Goal: Navigation & Orientation: Find specific page/section

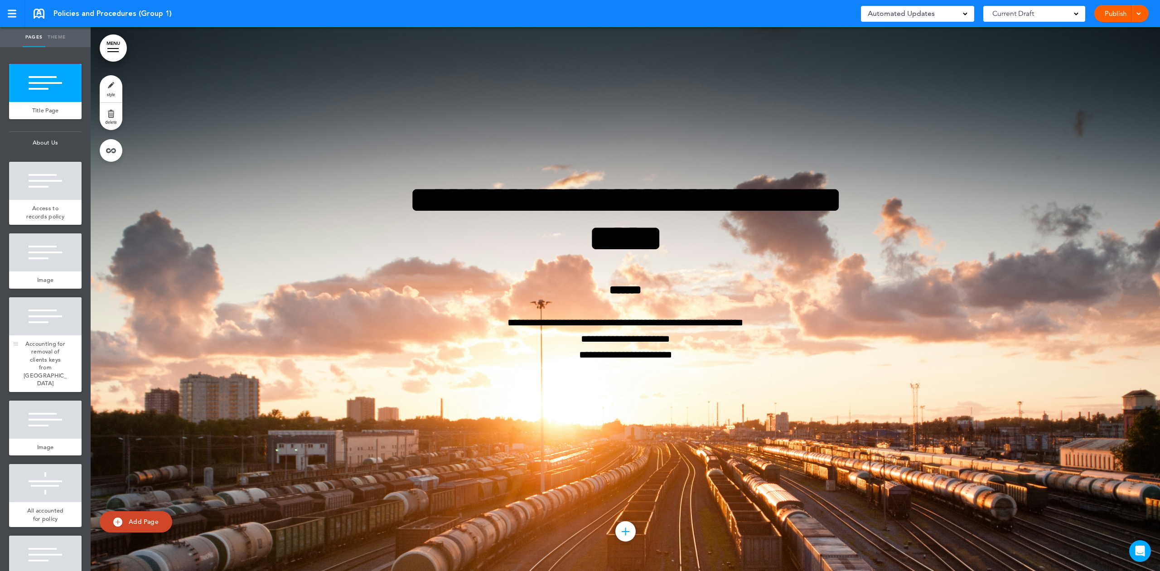
scroll to position [392, 0]
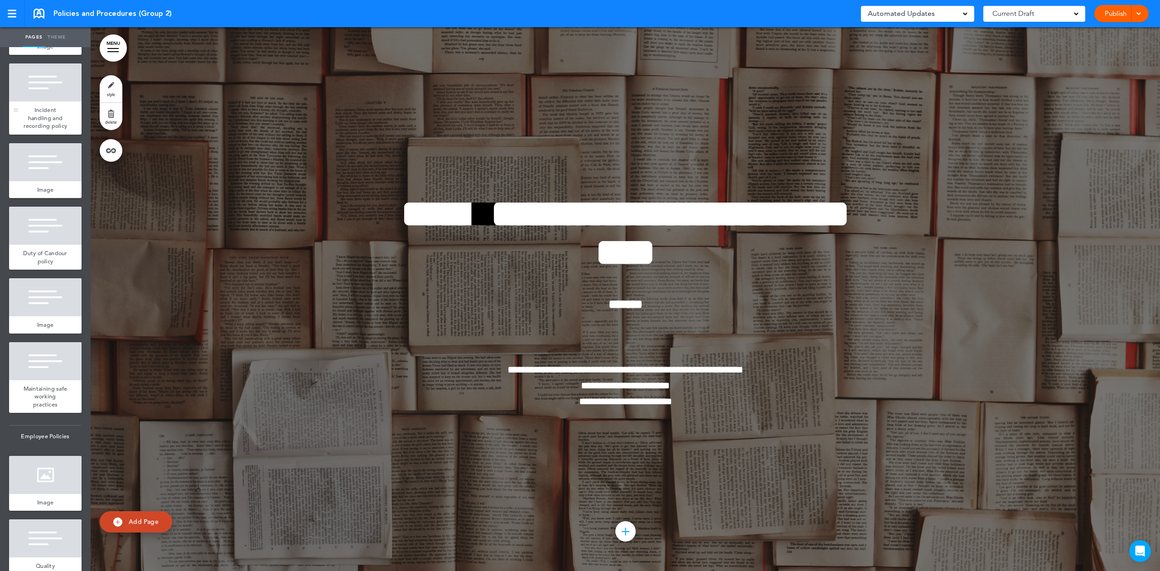
scroll to position [385, 0]
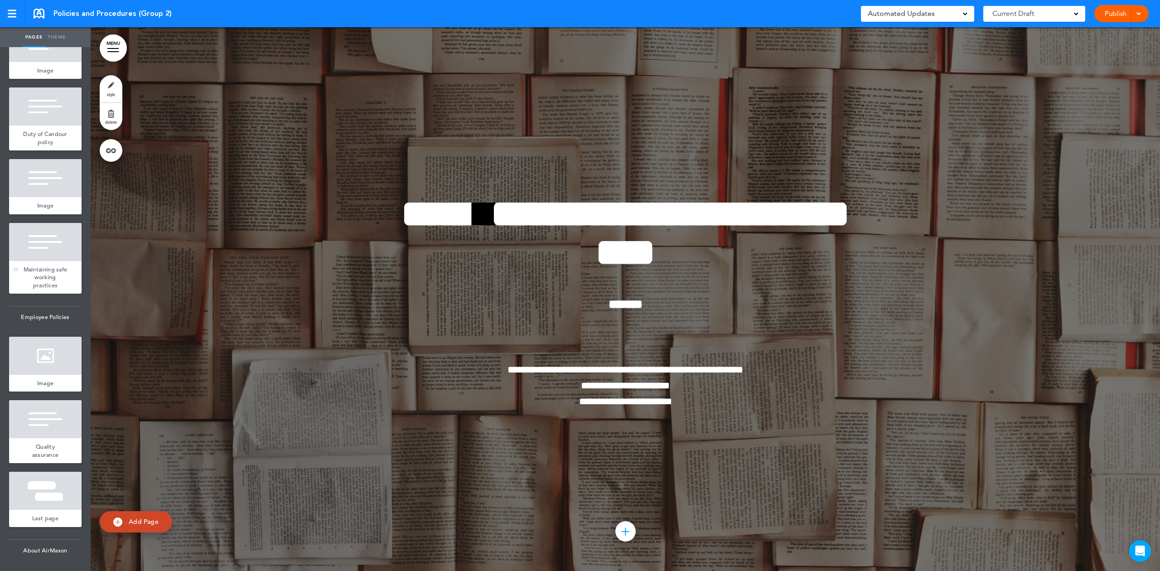
click at [42, 243] on div at bounding box center [45, 242] width 72 height 38
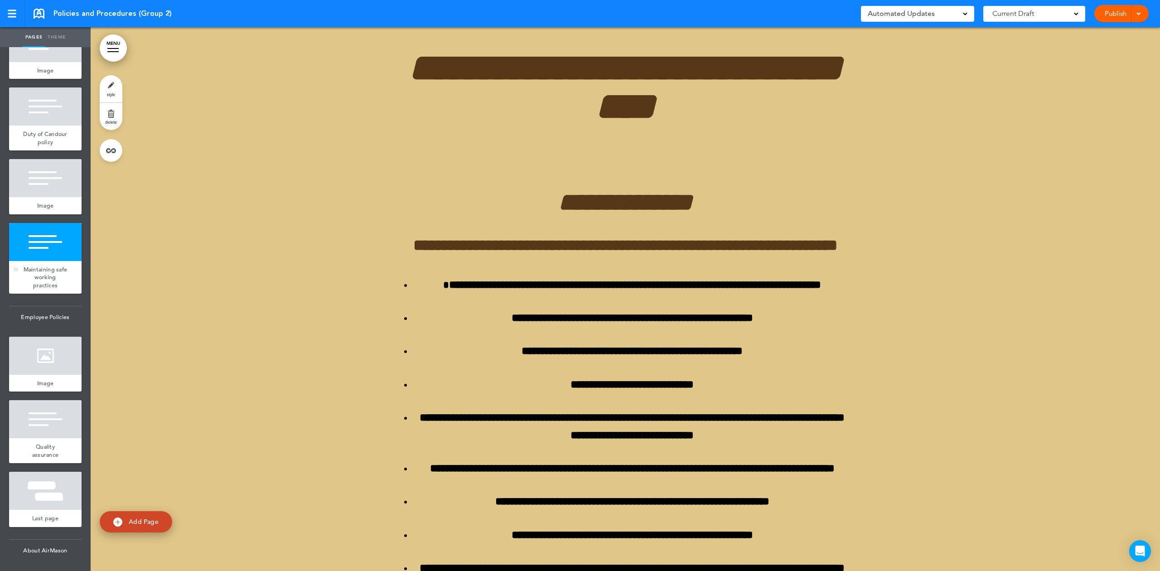
scroll to position [7742, 0]
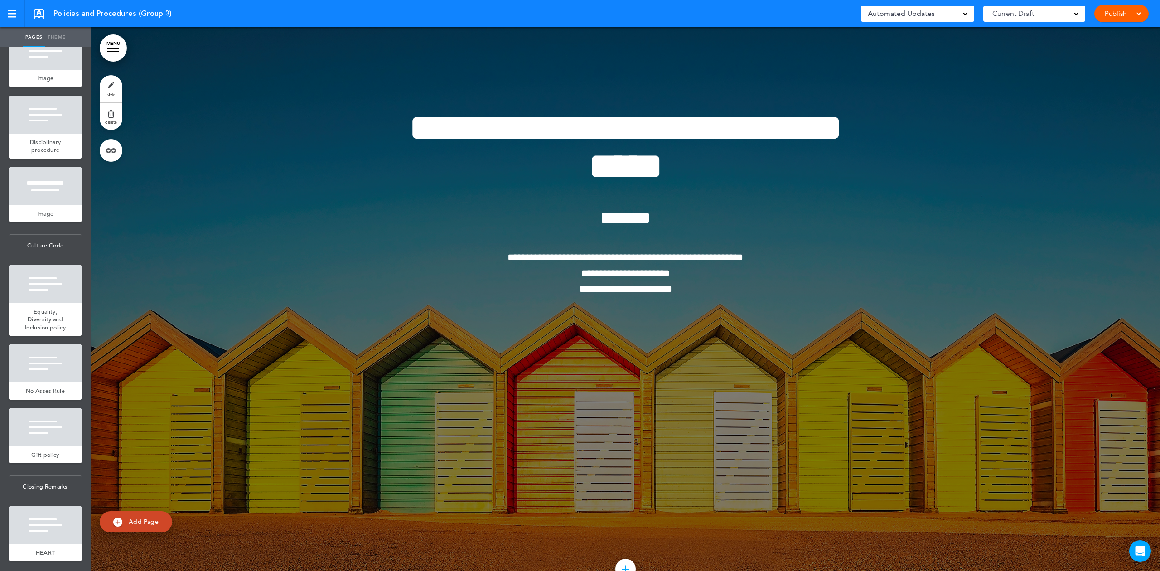
scroll to position [361, 0]
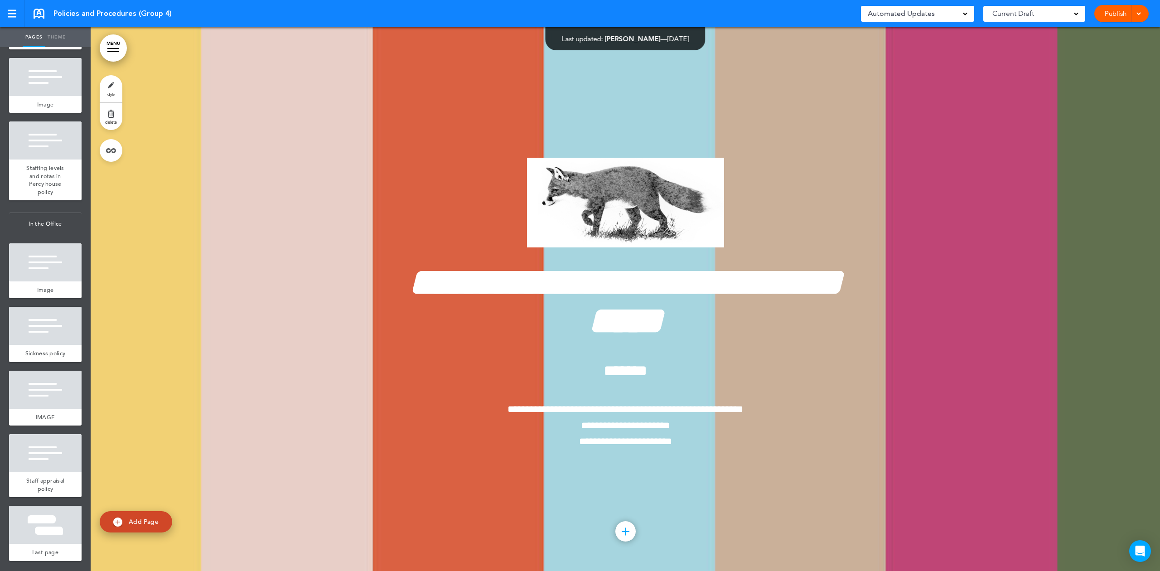
scroll to position [343, 0]
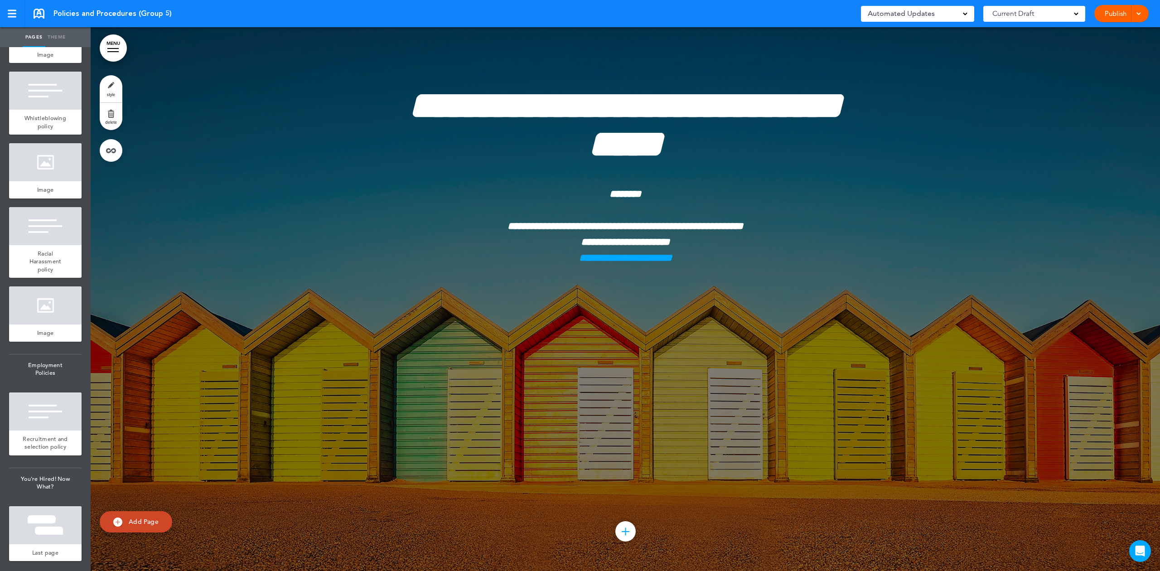
scroll to position [299, 0]
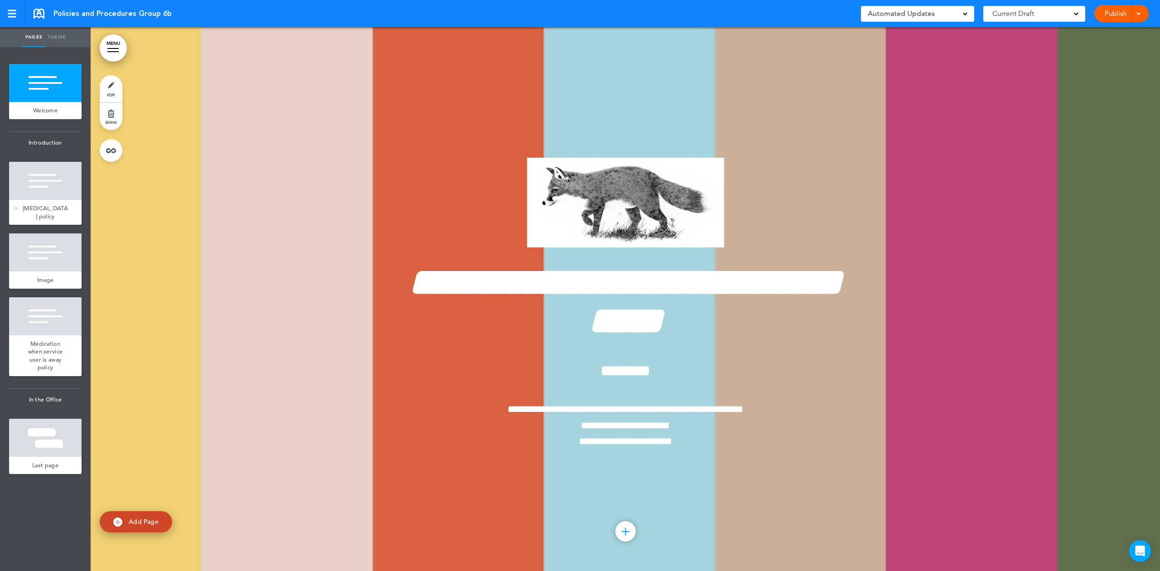
click at [41, 217] on span "Medication management policy" at bounding box center [45, 212] width 45 height 16
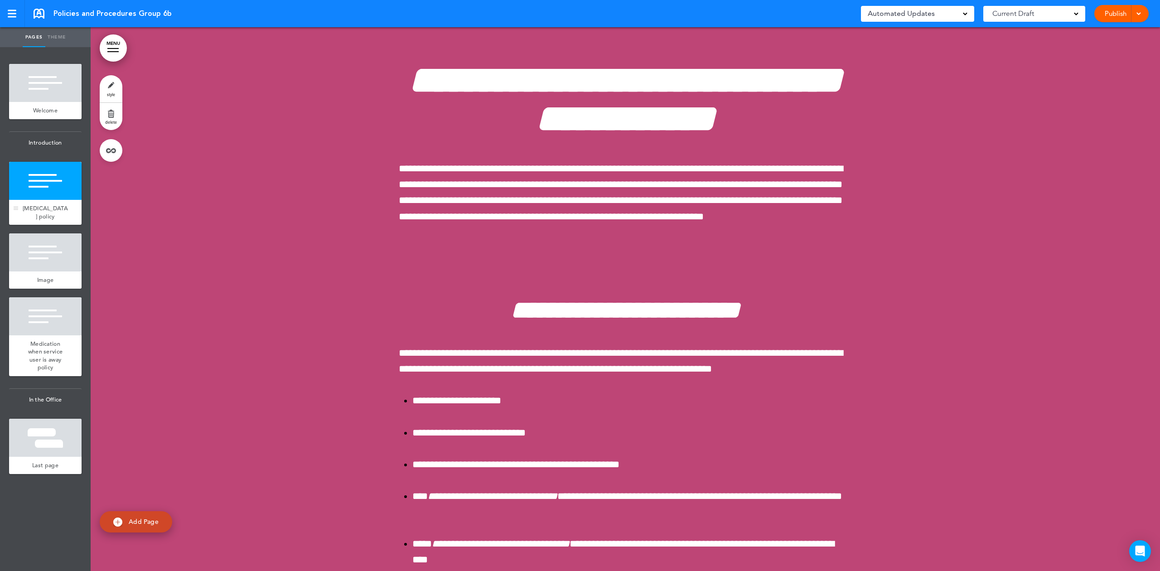
scroll to position [544, 0]
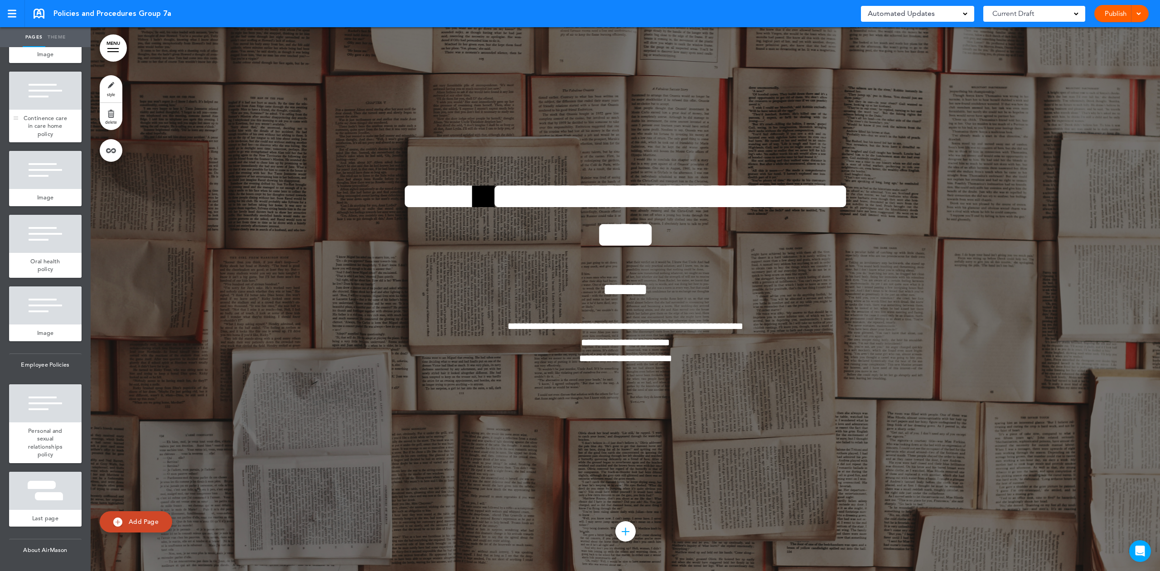
scroll to position [249, 0]
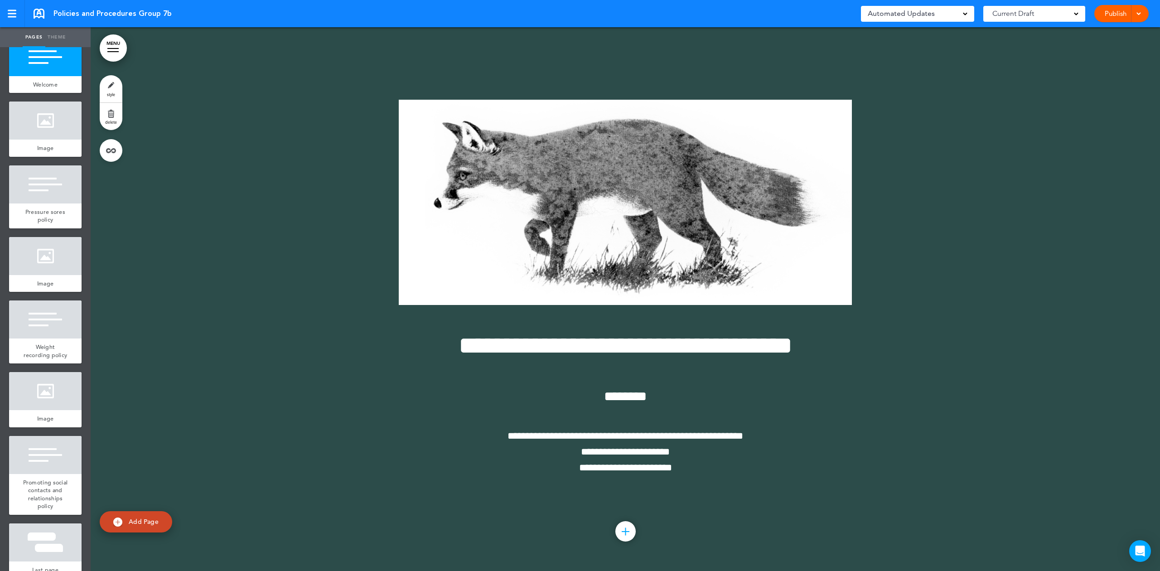
scroll to position [93, 0]
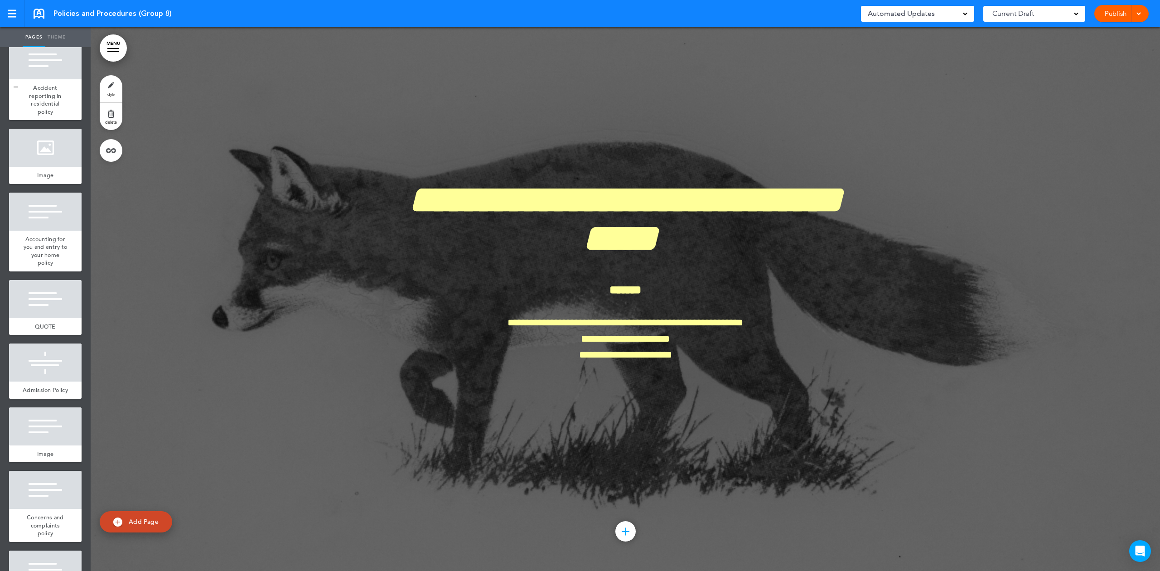
scroll to position [181, 0]
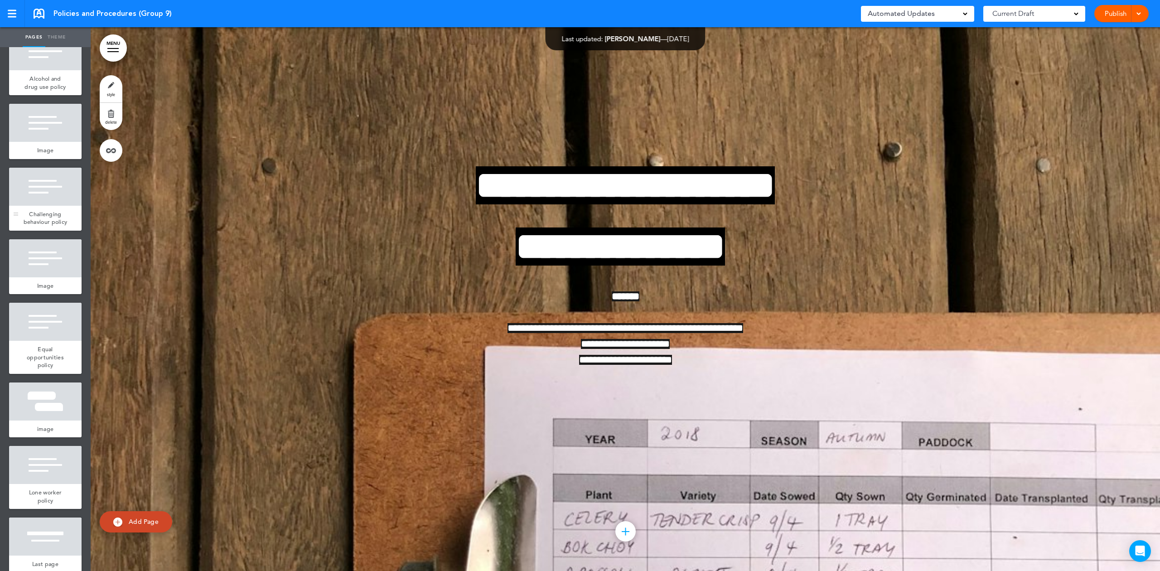
scroll to position [157, 0]
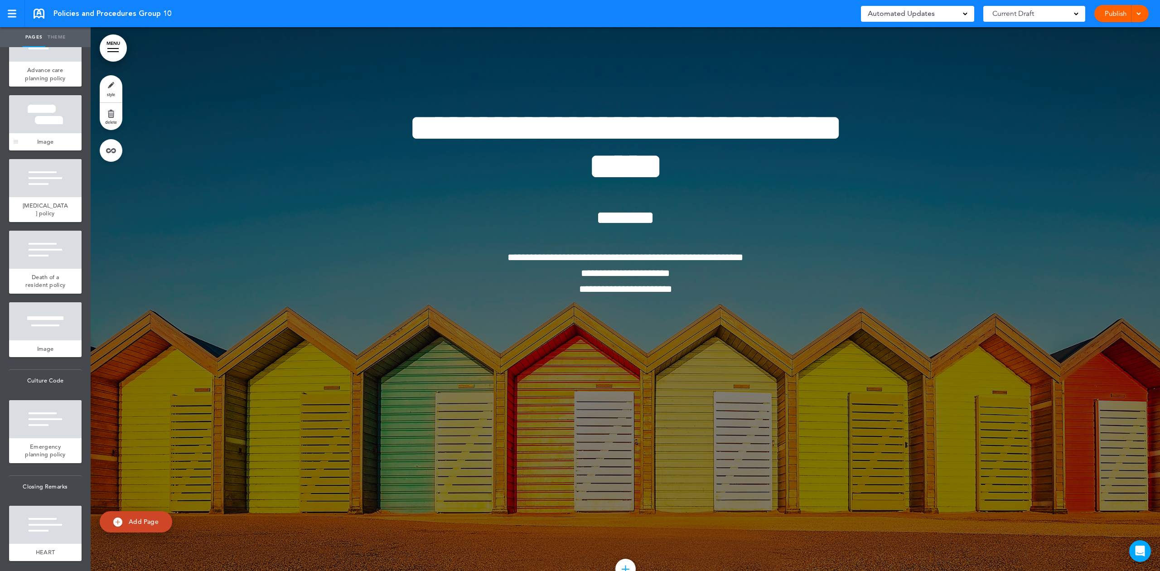
scroll to position [170, 0]
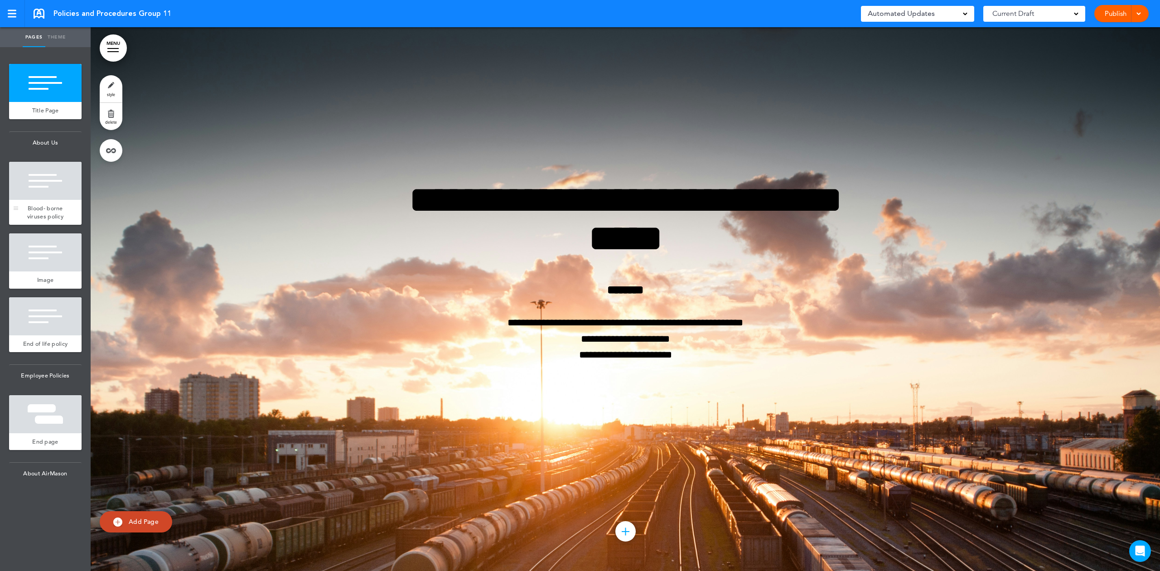
click at [66, 203] on div "Blood- borne viruses policy" at bounding box center [45, 212] width 72 height 25
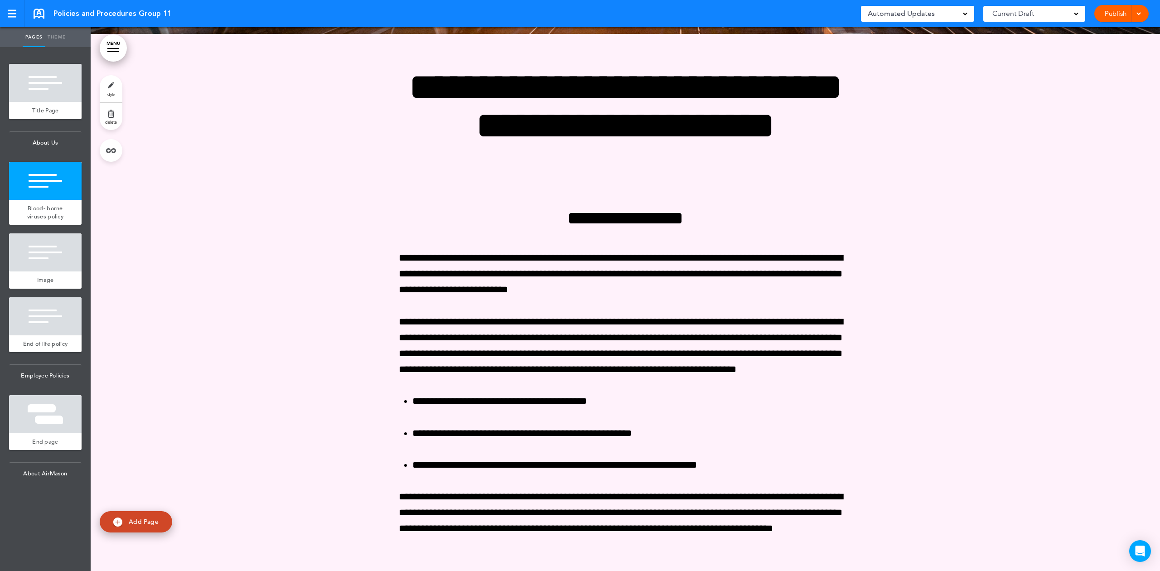
scroll to position [544, 0]
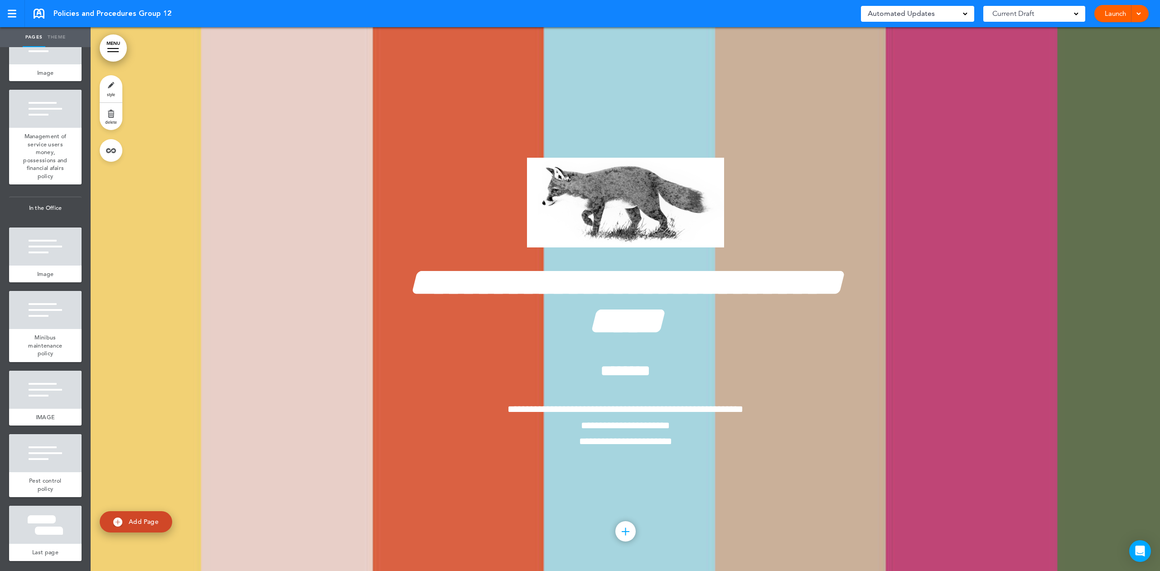
scroll to position [390, 0]
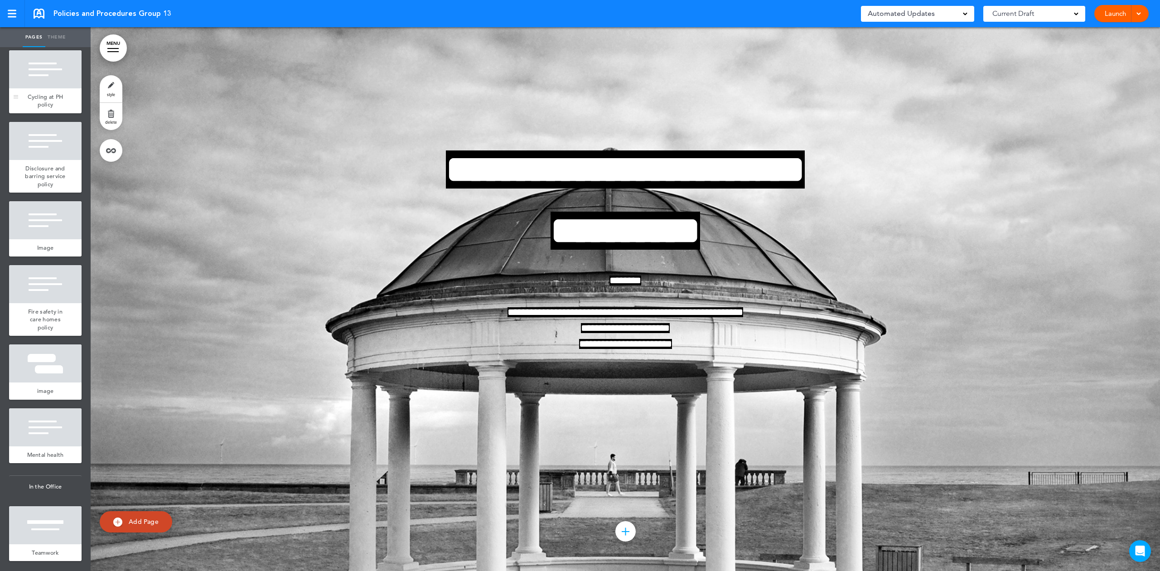
scroll to position [136, 0]
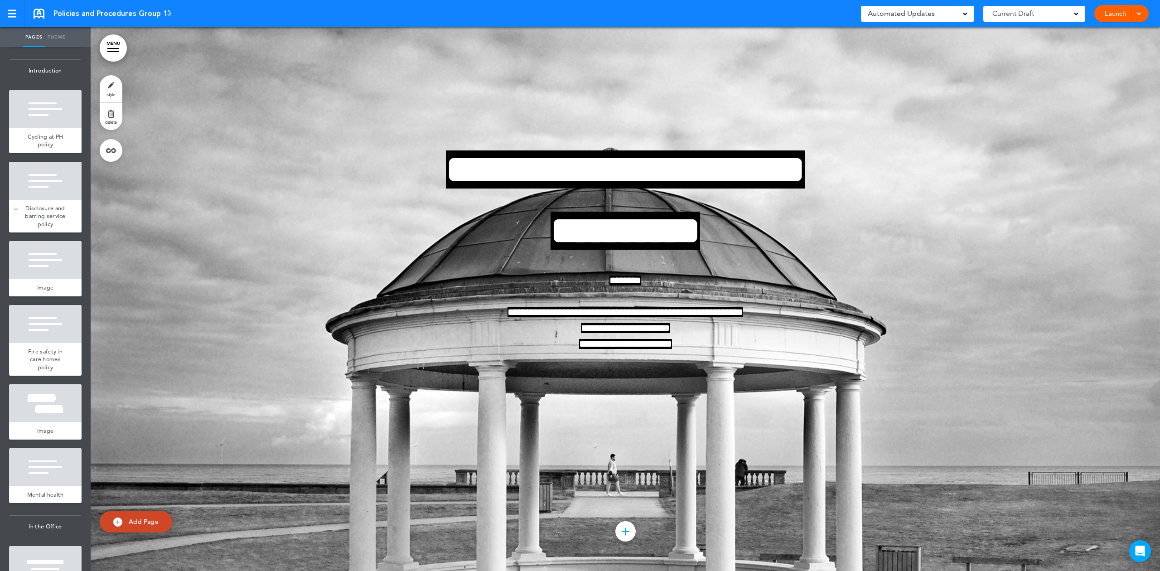
scroll to position [136, 0]
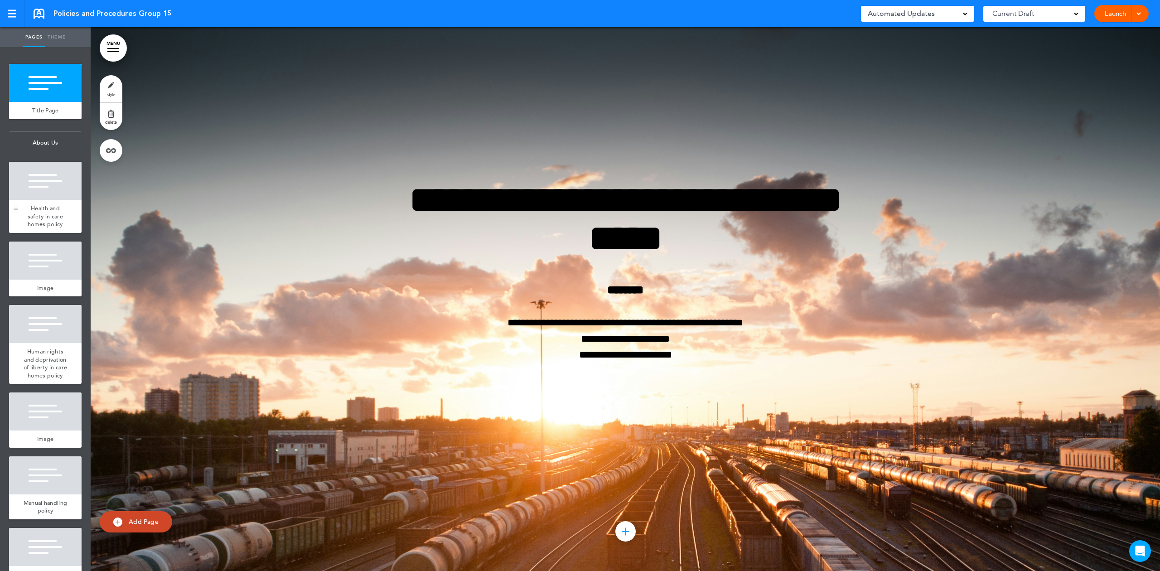
click at [37, 194] on div at bounding box center [45, 181] width 72 height 38
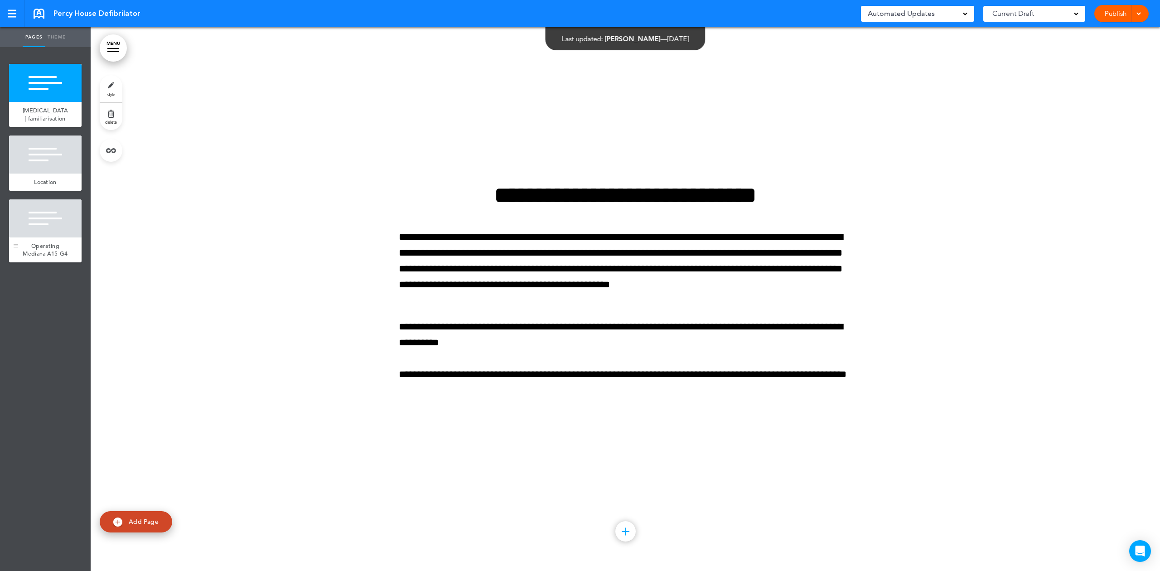
click at [29, 237] on div "Operating Mediana A15-G4" at bounding box center [45, 249] width 72 height 25
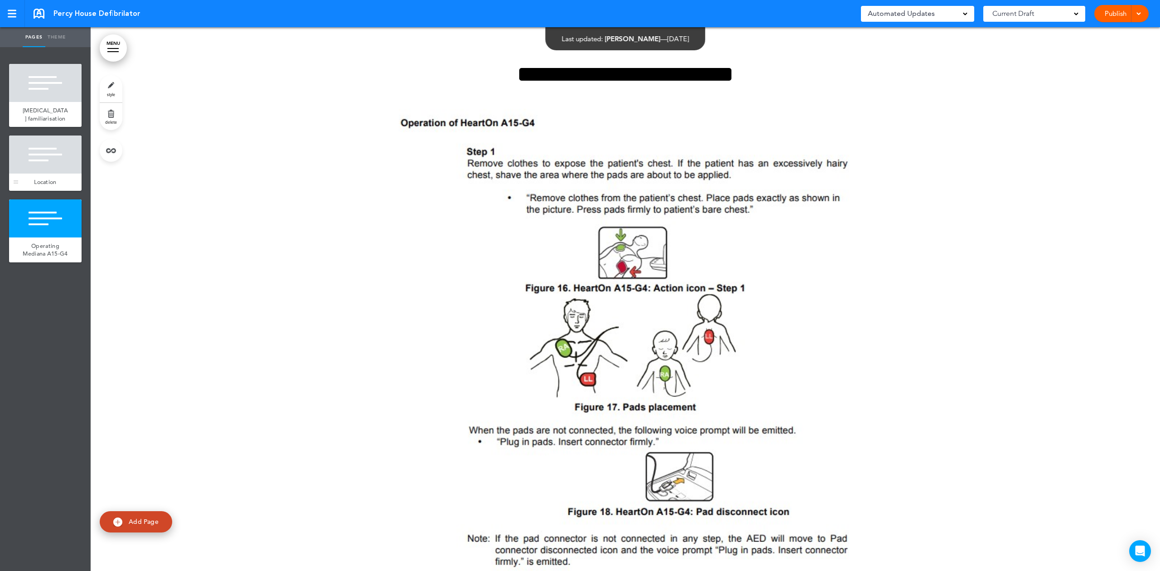
click at [49, 176] on div "Location" at bounding box center [45, 182] width 72 height 17
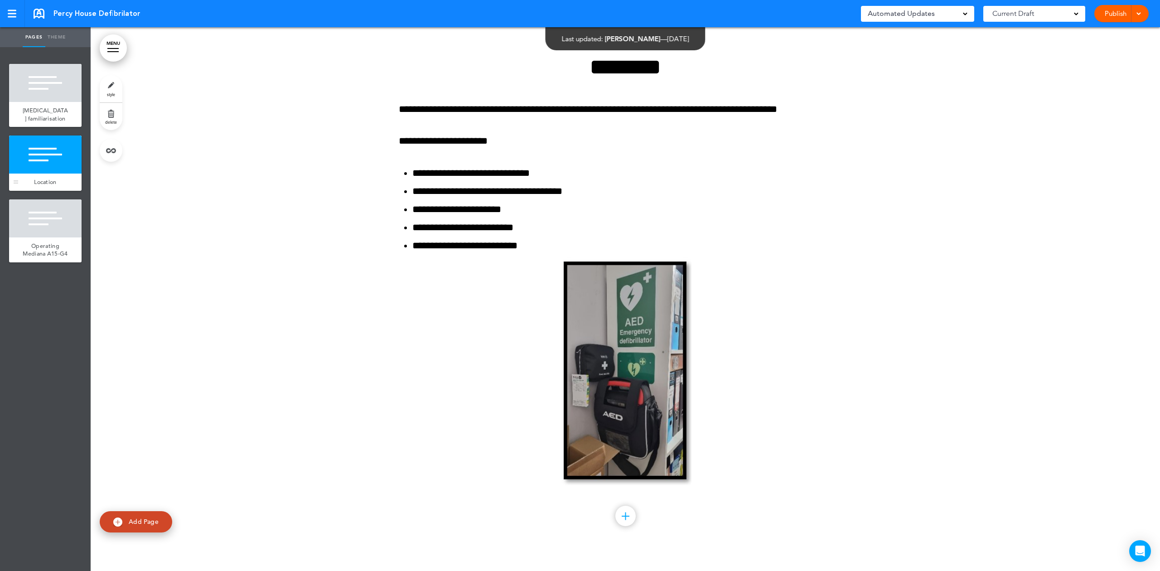
scroll to position [544, 0]
